Goal: Transaction & Acquisition: Purchase product/service

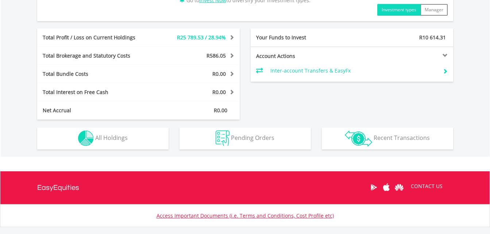
scroll to position [365, 0]
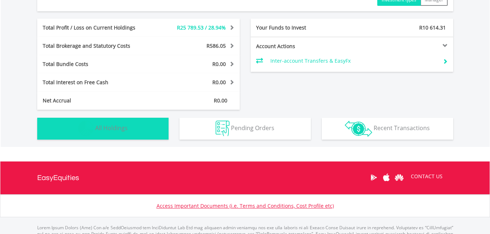
click at [152, 130] on button "Holdings All Holdings" at bounding box center [102, 129] width 131 height 22
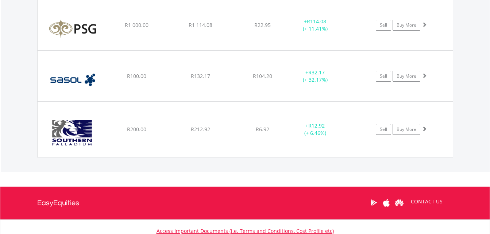
scroll to position [927, 0]
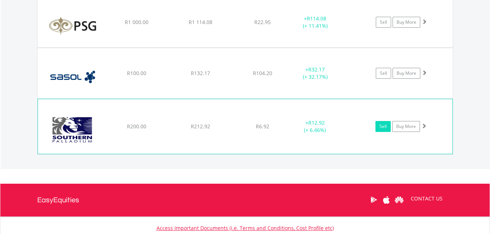
click at [378, 126] on link "Sell" at bounding box center [382, 126] width 15 height 11
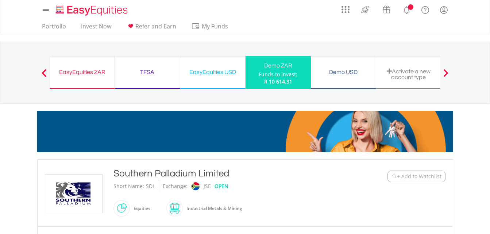
type input "******"
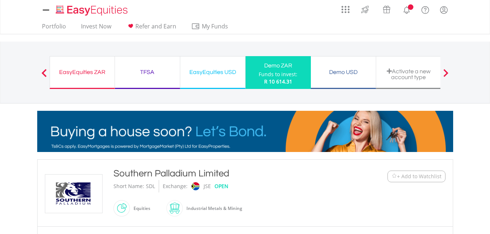
type input "******"
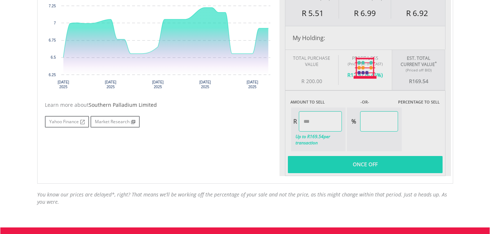
scroll to position [292, 0]
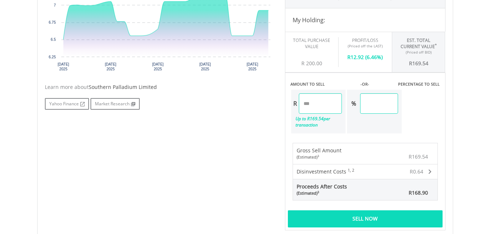
click at [373, 220] on div "Sell Now" at bounding box center [365, 218] width 155 height 17
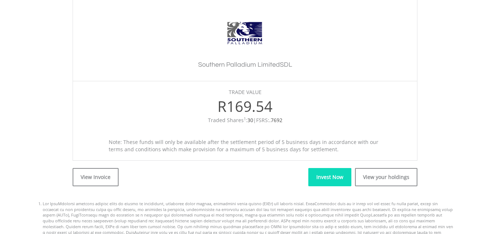
scroll to position [219, 0]
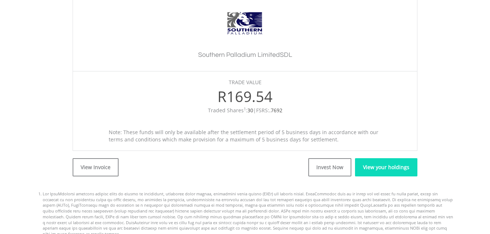
click at [409, 171] on link "View your holdings" at bounding box center [386, 167] width 62 height 18
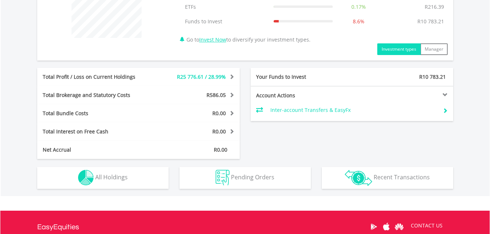
scroll to position [288, 0]
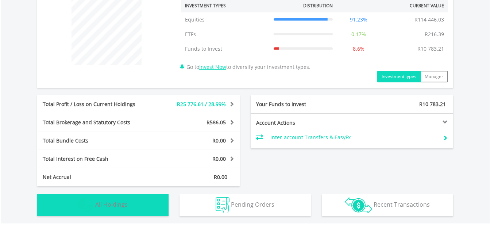
click at [140, 201] on button "Holdings All Holdings" at bounding box center [102, 205] width 131 height 22
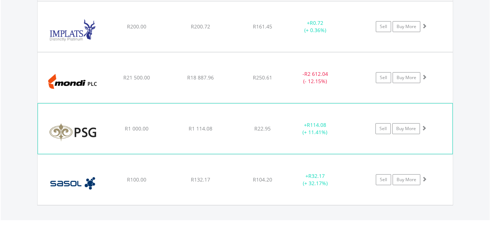
scroll to position [898, 0]
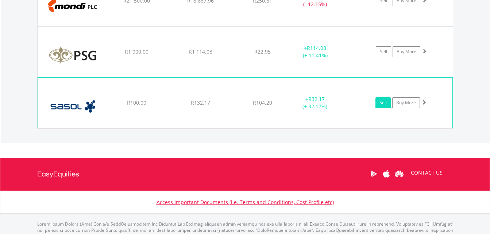
click at [380, 100] on link "Sell" at bounding box center [382, 102] width 15 height 11
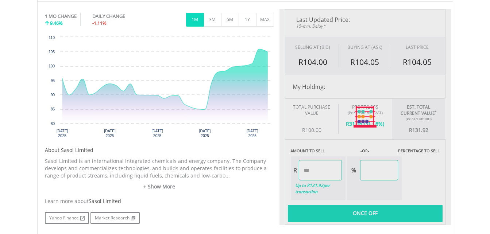
type input "******"
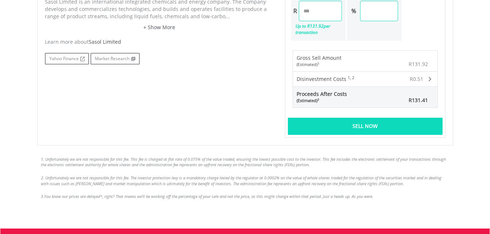
scroll to position [401, 0]
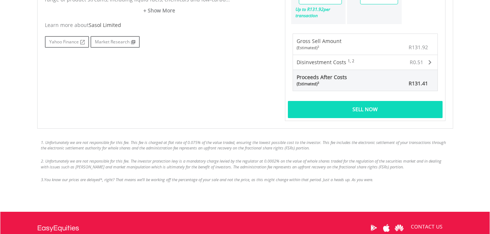
click at [368, 105] on div "Sell Now" at bounding box center [365, 109] width 155 height 17
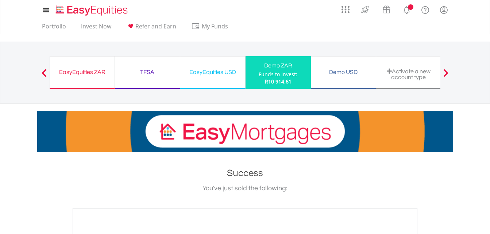
scroll to position [292, 0]
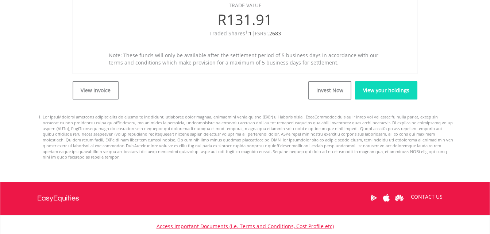
click at [381, 94] on link "View your holdings" at bounding box center [386, 90] width 62 height 18
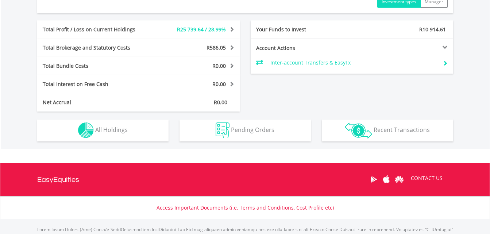
scroll to position [70, 139]
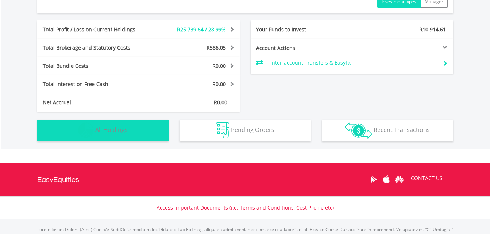
click at [117, 129] on span "All Holdings" at bounding box center [111, 130] width 32 height 8
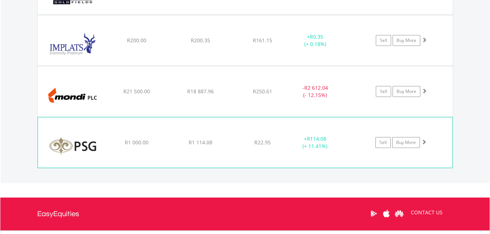
scroll to position [839, 0]
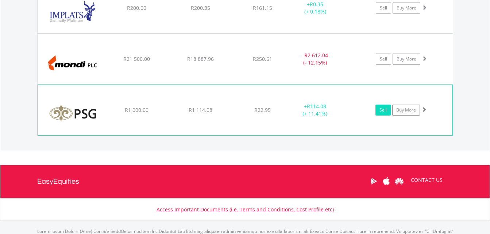
click at [382, 109] on link "Sell" at bounding box center [382, 110] width 15 height 11
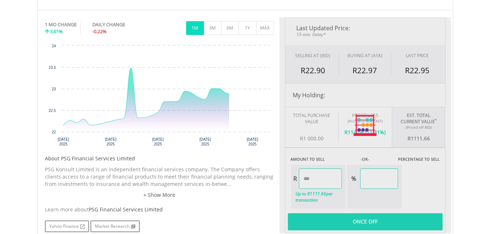
scroll to position [328, 0]
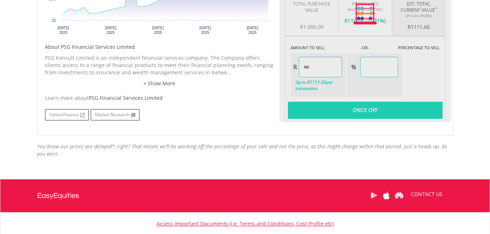
type input "*******"
type input "******"
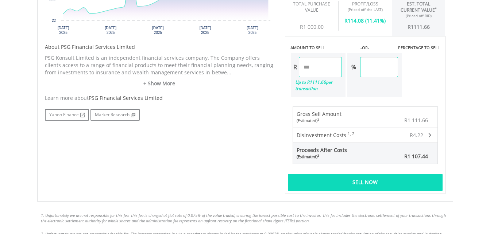
click at [343, 182] on div "Sell Now" at bounding box center [365, 182] width 155 height 17
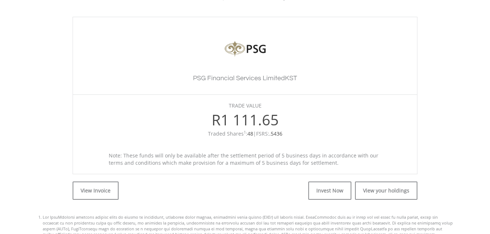
scroll to position [219, 0]
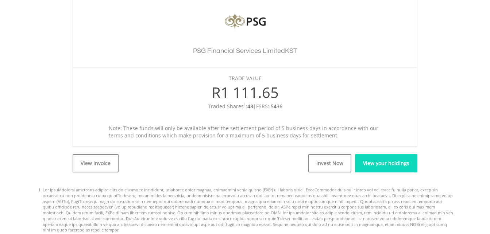
click at [382, 168] on link "View your holdings" at bounding box center [386, 163] width 62 height 18
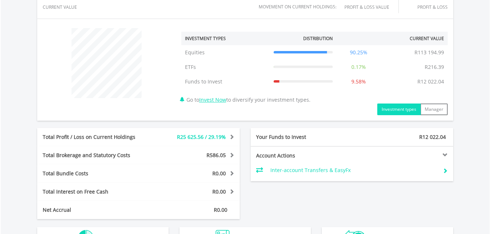
scroll to position [292, 0]
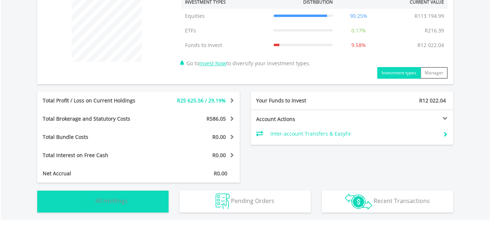
click at [151, 201] on button "Holdings All Holdings" at bounding box center [102, 202] width 131 height 22
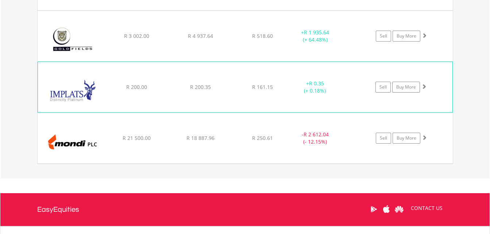
scroll to position [708, 0]
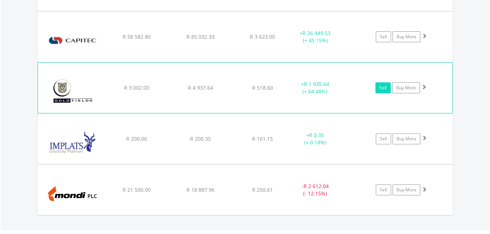
click at [385, 86] on link "Sell" at bounding box center [382, 87] width 15 height 11
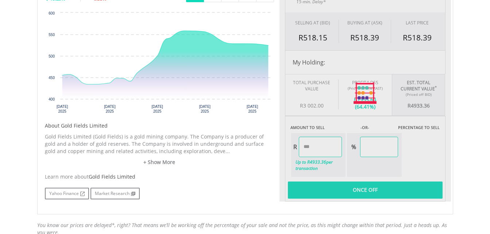
scroll to position [328, 0]
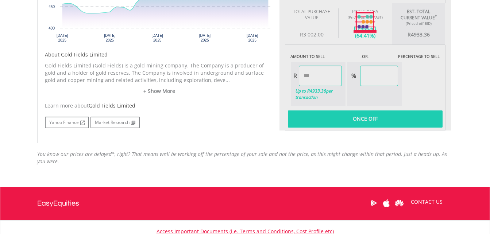
type input "*******"
type input "******"
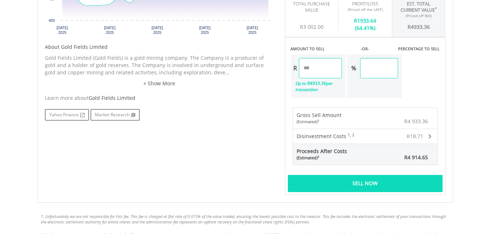
click at [371, 180] on div "Sell Now" at bounding box center [365, 183] width 155 height 17
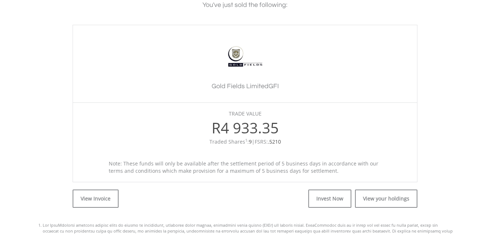
scroll to position [292, 0]
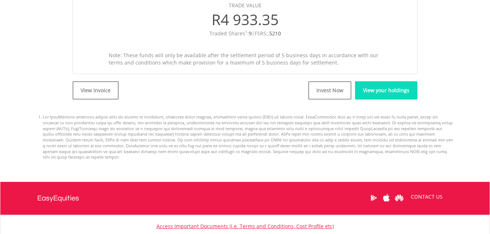
click at [382, 91] on link "View your holdings" at bounding box center [386, 90] width 62 height 18
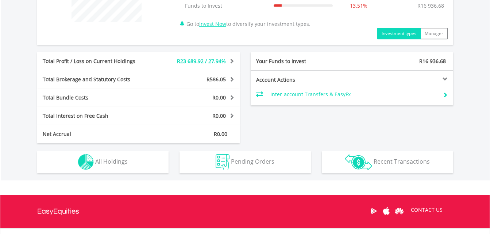
scroll to position [325, 0]
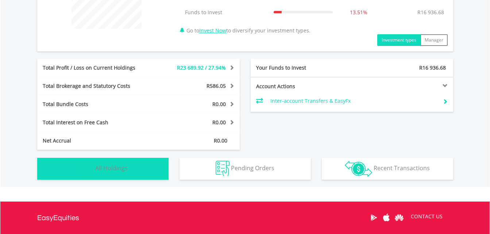
click at [156, 164] on button "Holdings All Holdings" at bounding box center [102, 169] width 131 height 22
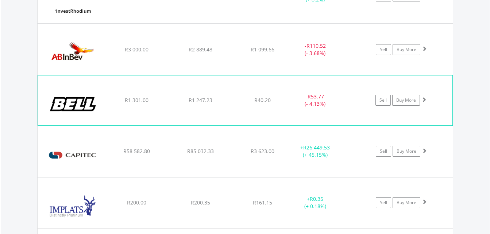
scroll to position [606, 0]
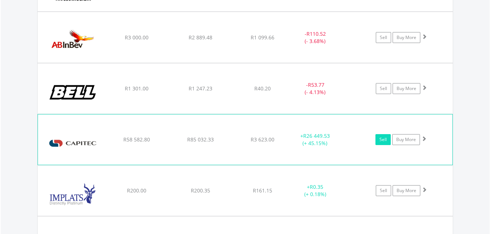
click at [380, 140] on link "Sell" at bounding box center [382, 139] width 15 height 11
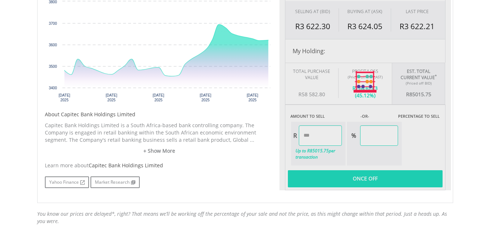
scroll to position [292, 0]
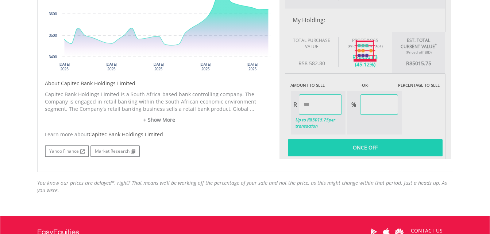
type input "********"
type input "******"
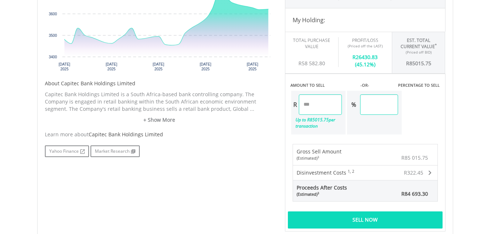
click at [339, 214] on div "Sell Now" at bounding box center [365, 219] width 155 height 17
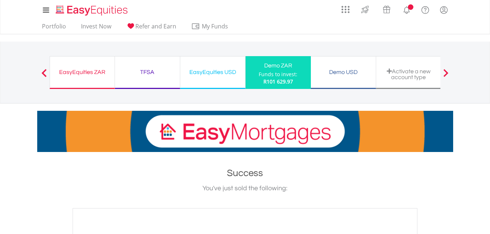
scroll to position [219, 0]
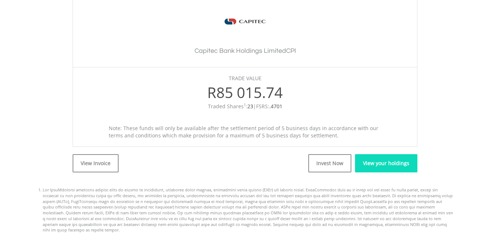
click at [389, 164] on link "View your holdings" at bounding box center [386, 163] width 62 height 18
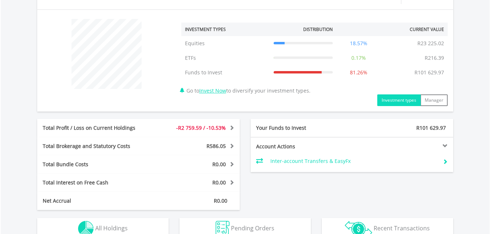
scroll to position [281, 0]
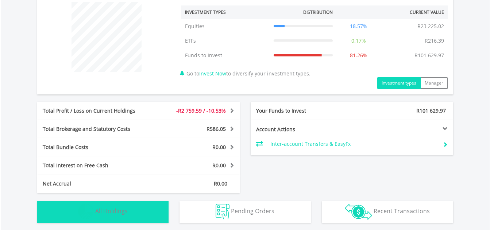
click at [155, 215] on button "Holdings All Holdings" at bounding box center [102, 212] width 131 height 22
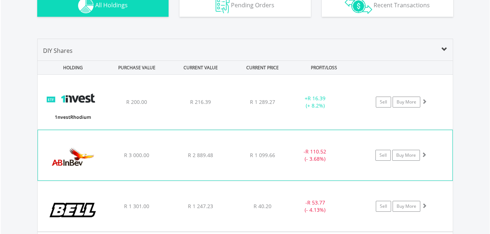
scroll to position [461, 0]
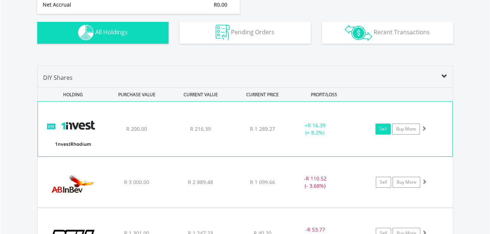
click at [380, 130] on link "Sell" at bounding box center [382, 129] width 15 height 11
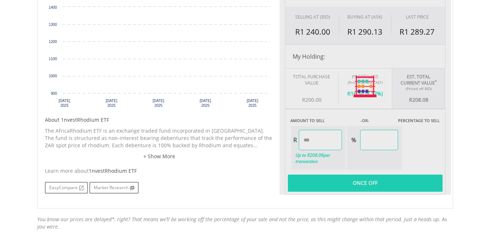
scroll to position [225, 0]
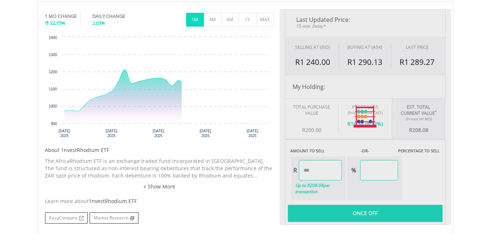
type input "******"
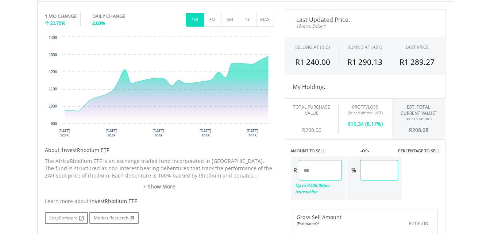
click at [326, 211] on div "Gross Sell Amount (Estimated) 3" at bounding box center [334, 220] width 82 height 21
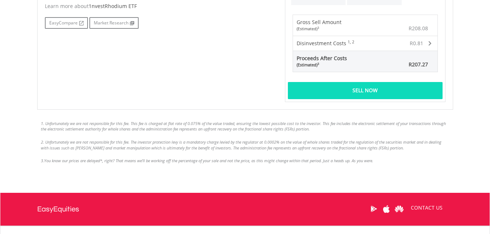
scroll to position [334, 0]
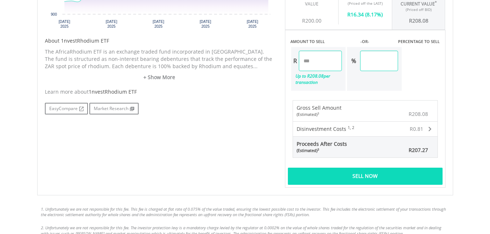
click at [333, 181] on div "Sell Now" at bounding box center [365, 176] width 155 height 17
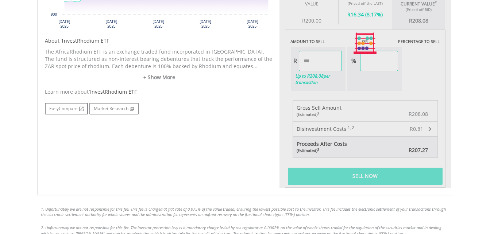
click at [333, 181] on div at bounding box center [364, 44] width 171 height 288
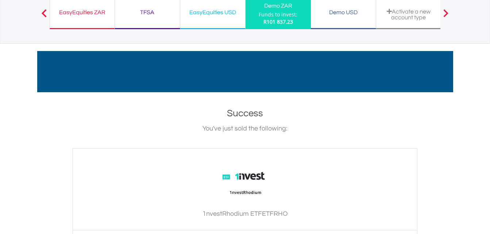
scroll to position [219, 0]
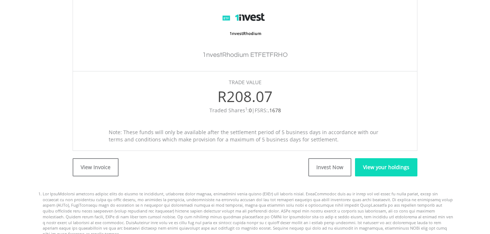
click at [362, 170] on link "View your holdings" at bounding box center [386, 167] width 62 height 18
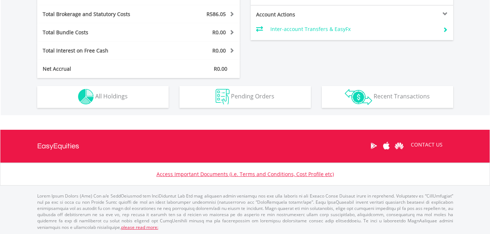
scroll to position [383, 0]
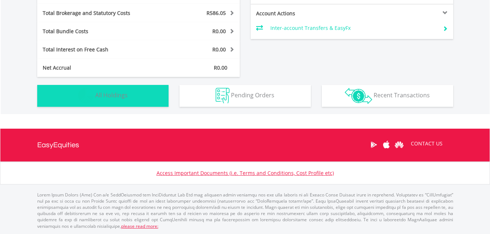
click at [93, 96] on img "button" at bounding box center [86, 96] width 16 height 16
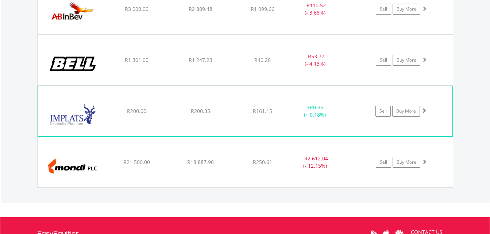
scroll to position [543, 0]
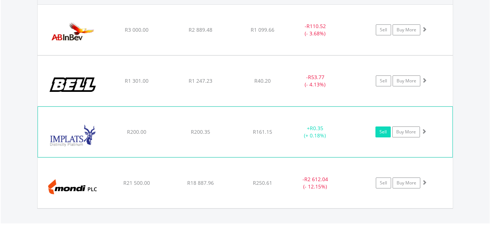
click at [383, 134] on link "Sell" at bounding box center [382, 132] width 15 height 11
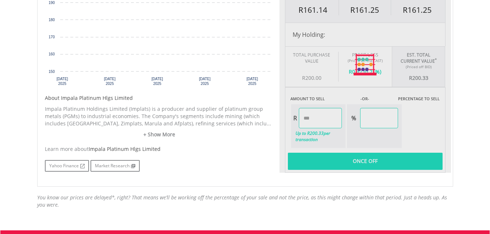
scroll to position [292, 0]
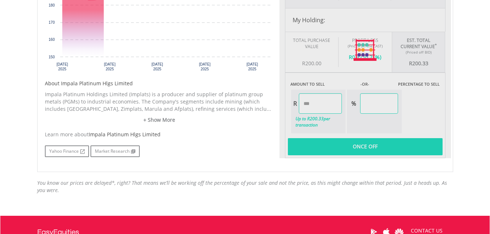
type input "******"
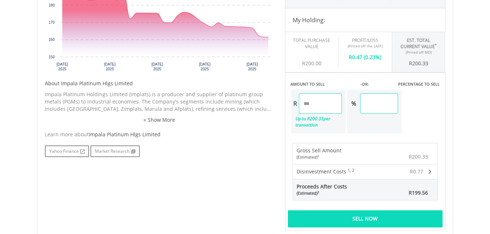
drag, startPoint x: 372, startPoint y: 219, endPoint x: 371, endPoint y: 215, distance: 3.7
click at [371, 218] on div "Sell Now" at bounding box center [365, 218] width 155 height 17
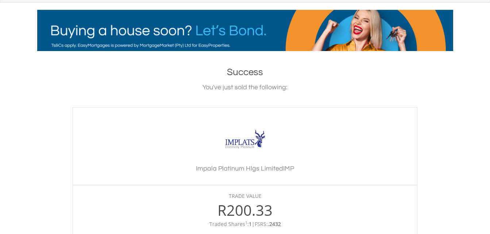
scroll to position [219, 0]
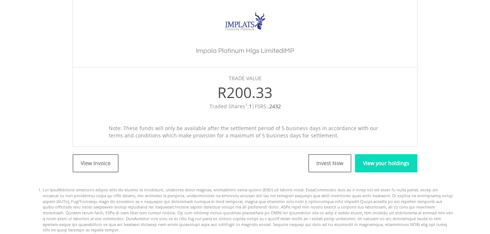
click at [396, 170] on link "View your holdings" at bounding box center [386, 163] width 62 height 18
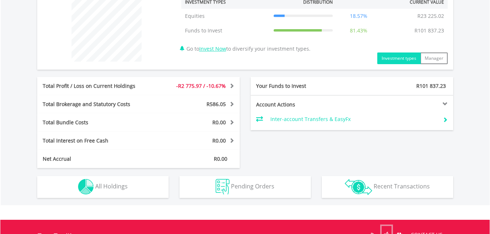
scroll to position [328, 0]
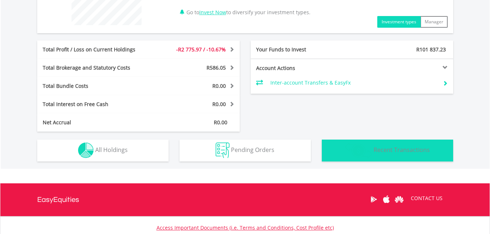
click at [407, 153] on span "Recent Transactions" at bounding box center [401, 150] width 56 height 8
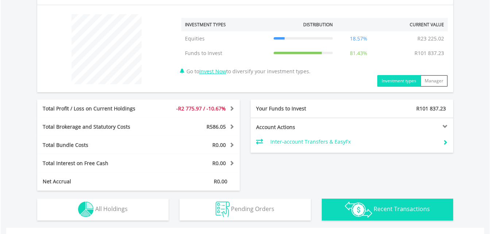
scroll to position [319, 0]
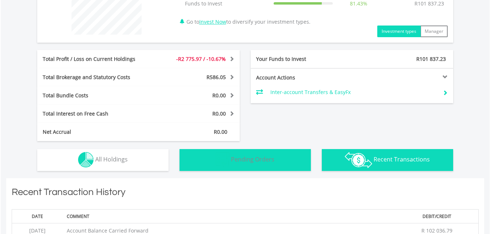
drag, startPoint x: 286, startPoint y: 168, endPoint x: 267, endPoint y: 163, distance: 19.5
click at [277, 166] on button "Pending Orders Pending Orders" at bounding box center [244, 160] width 131 height 22
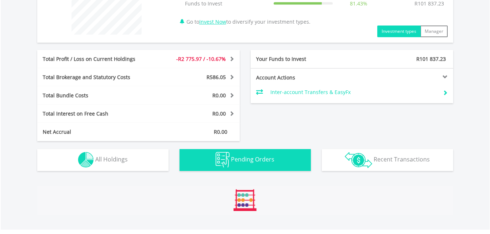
scroll to position [423, 0]
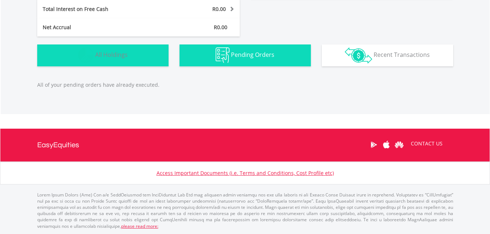
click at [144, 50] on button "Holdings All Holdings" at bounding box center [102, 55] width 131 height 22
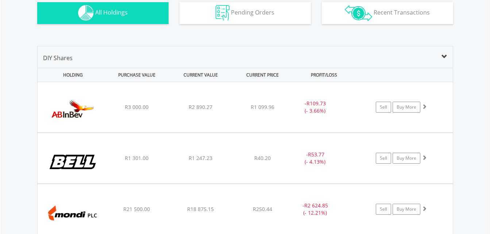
scroll to position [439, 0]
